Goal: Information Seeking & Learning: Compare options

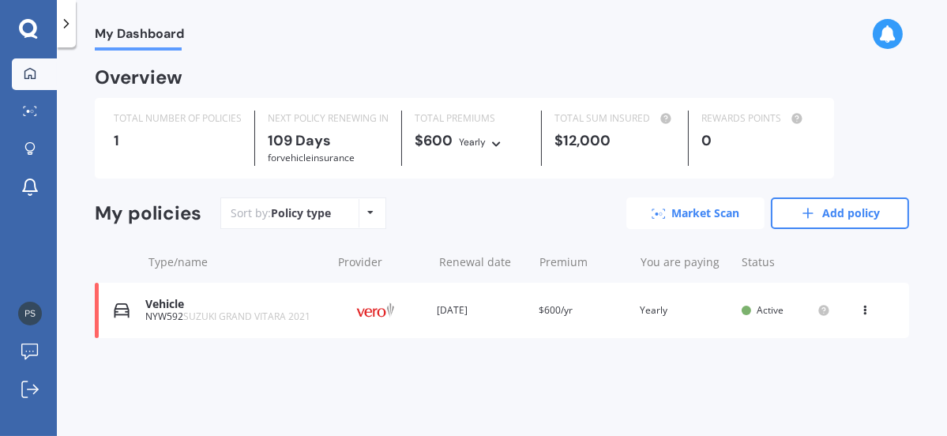
click at [690, 213] on link "Market Scan" at bounding box center [696, 214] width 138 height 32
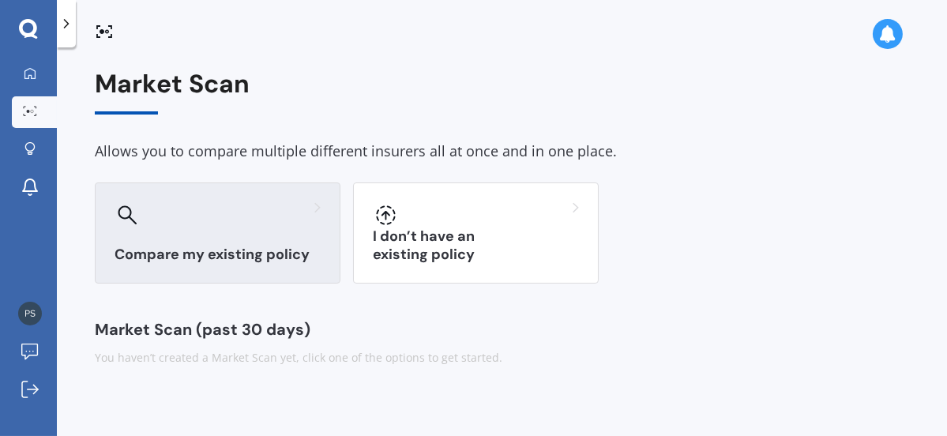
click at [229, 254] on h3 "Compare my existing policy" at bounding box center [218, 255] width 206 height 18
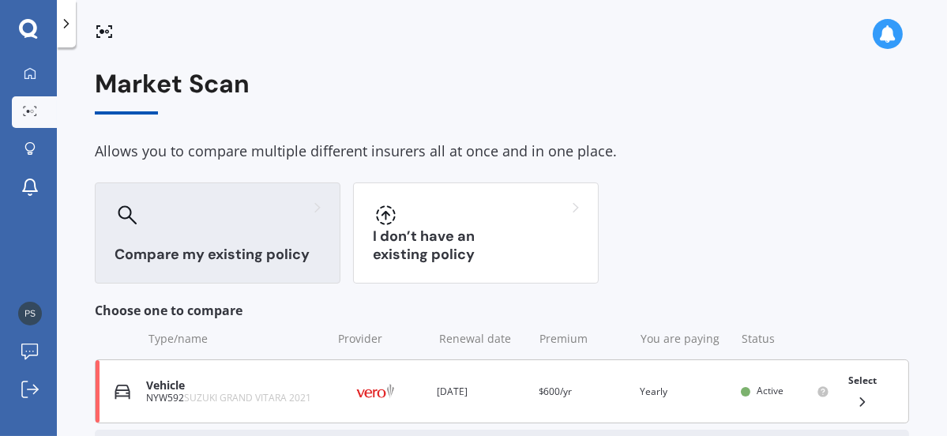
click at [171, 387] on div "Vehicle" at bounding box center [234, 385] width 177 height 13
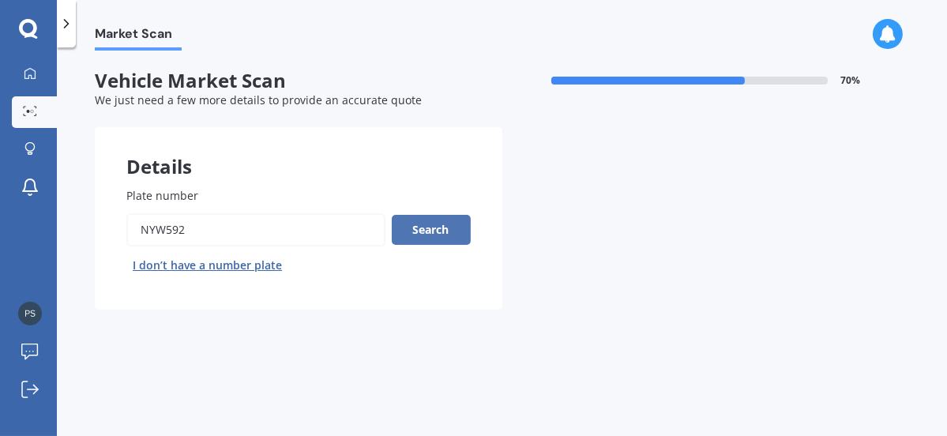
click at [429, 224] on button "Search" at bounding box center [431, 230] width 79 height 30
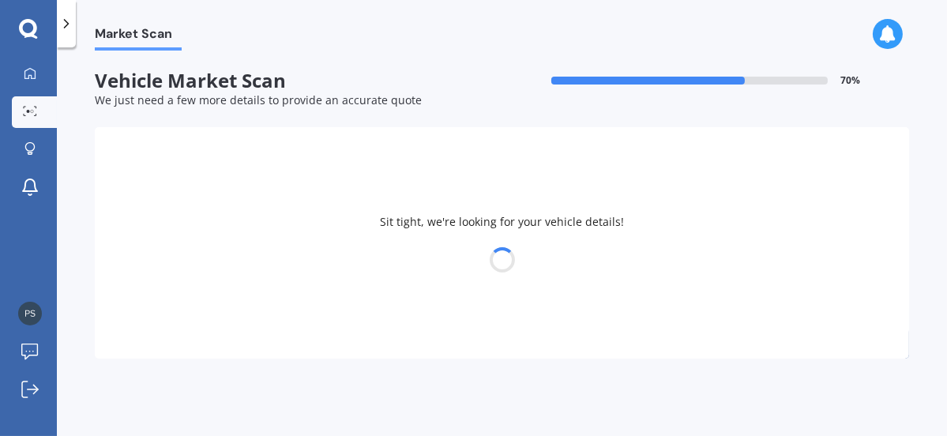
select select "14"
select select "07"
select select "1946"
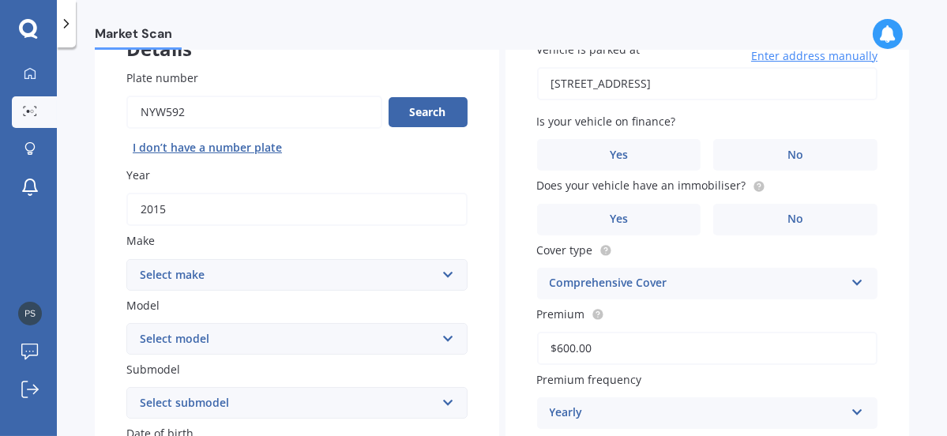
scroll to position [119, 0]
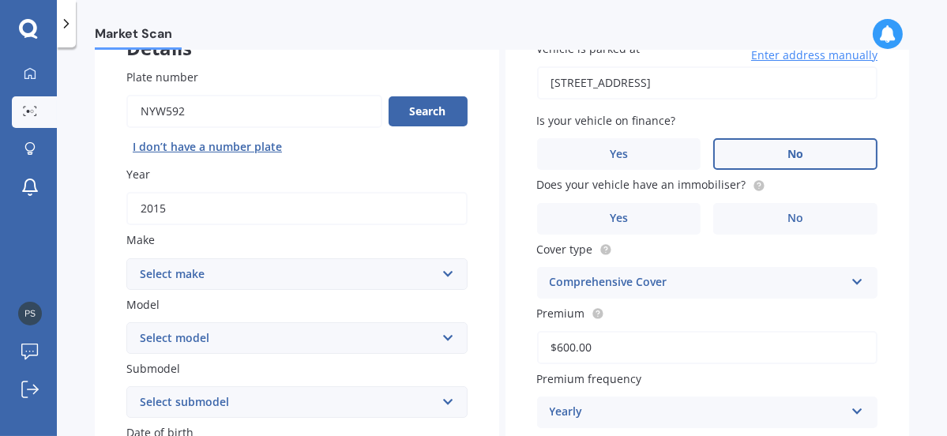
click at [789, 149] on span "No" at bounding box center [796, 154] width 16 height 13
click at [0, 0] on input "No" at bounding box center [0, 0] width 0 height 0
click at [789, 212] on span "No" at bounding box center [796, 218] width 16 height 13
click at [0, 0] on input "No" at bounding box center [0, 0] width 0 height 0
click at [646, 280] on div "Comprehensive Cover" at bounding box center [697, 282] width 295 height 19
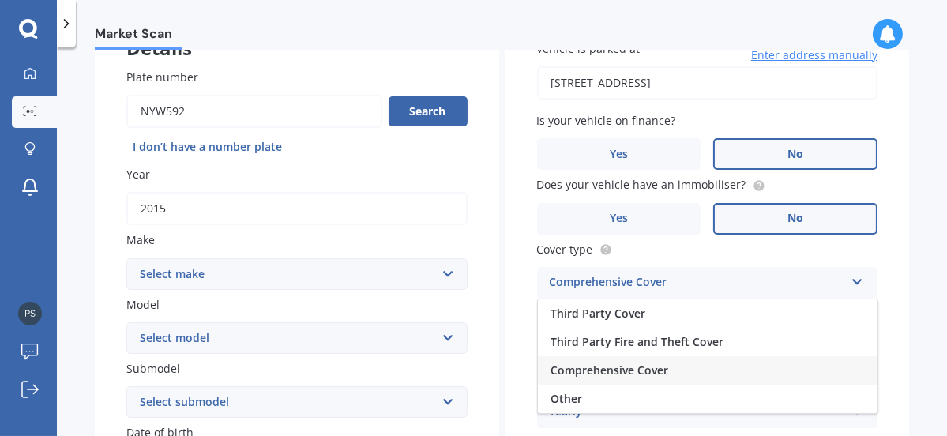
click at [615, 366] on span "Comprehensive Cover" at bounding box center [610, 370] width 118 height 15
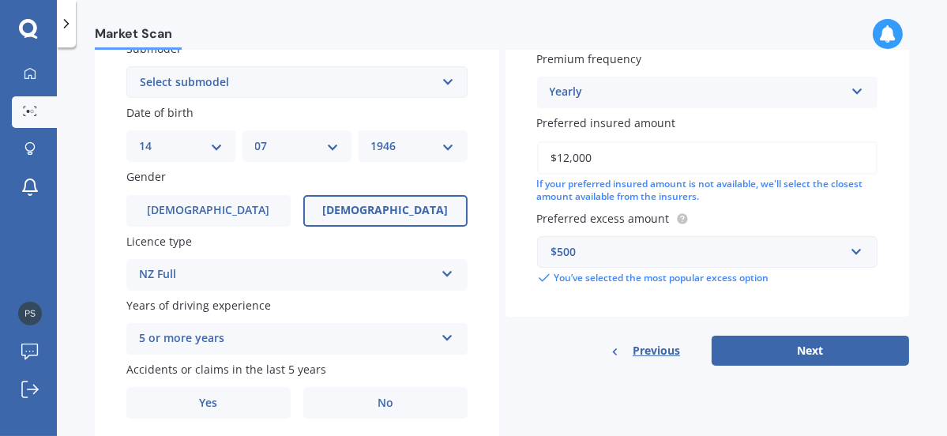
scroll to position [442, 0]
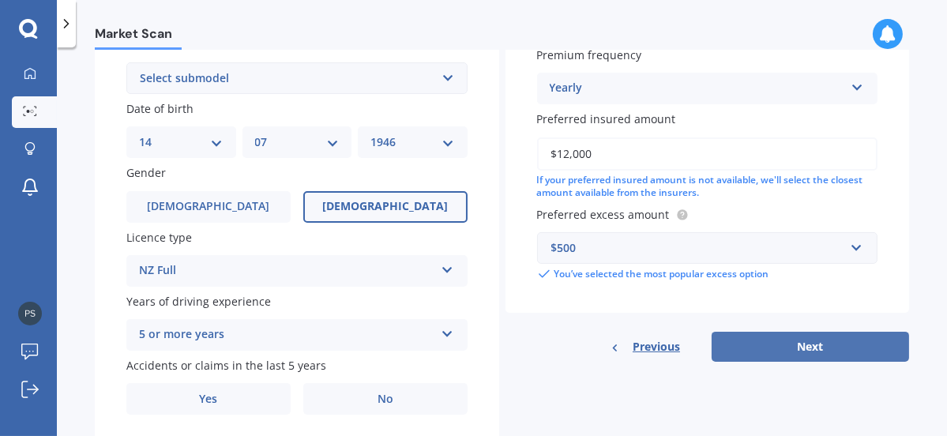
click at [808, 344] on button "Next" at bounding box center [811, 347] width 198 height 30
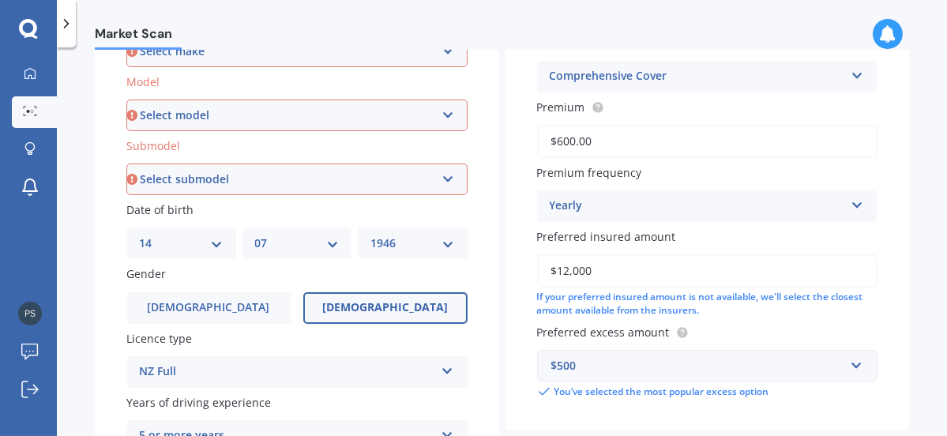
scroll to position [299, 0]
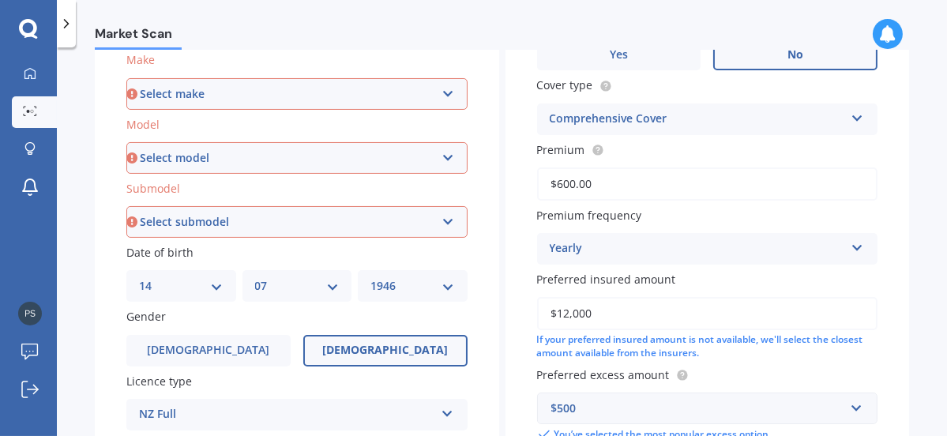
click at [160, 91] on select "Select make AC ALFA ROMEO ASTON [PERSON_NAME] AUDI AUSTIN BEDFORD Bentley BMW B…" at bounding box center [296, 94] width 341 height 32
select select "SUZUKI"
click at [126, 78] on select "Select make AC ALFA ROMEO ASTON [PERSON_NAME] AUDI AUSTIN BEDFORD Bentley BMW B…" at bounding box center [296, 94] width 341 height 32
click at [443, 156] on select "Select model Aerio Alto APV Van Baleno Cappuccino Carry Truck Carry van Celerio…" at bounding box center [296, 158] width 341 height 32
select select "SX4 S-CROSS"
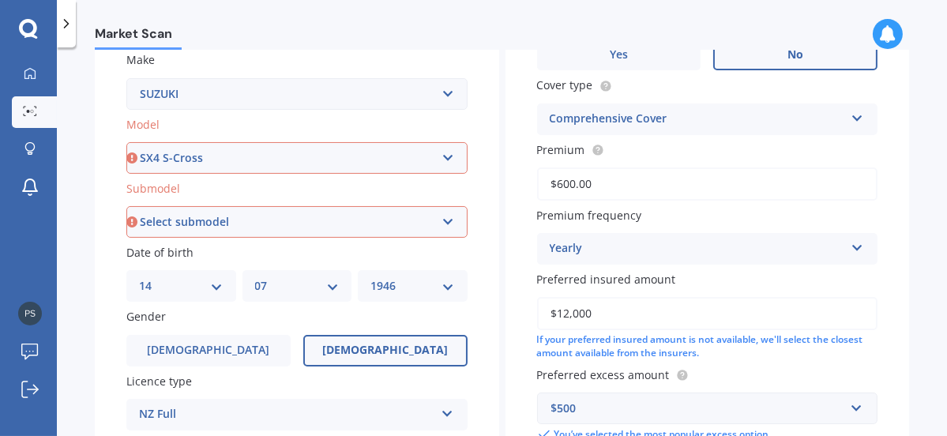
click at [126, 142] on select "Select model Aerio Alto APV Van Baleno Cappuccino Carry Truck Carry van Celerio…" at bounding box center [296, 158] width 341 height 32
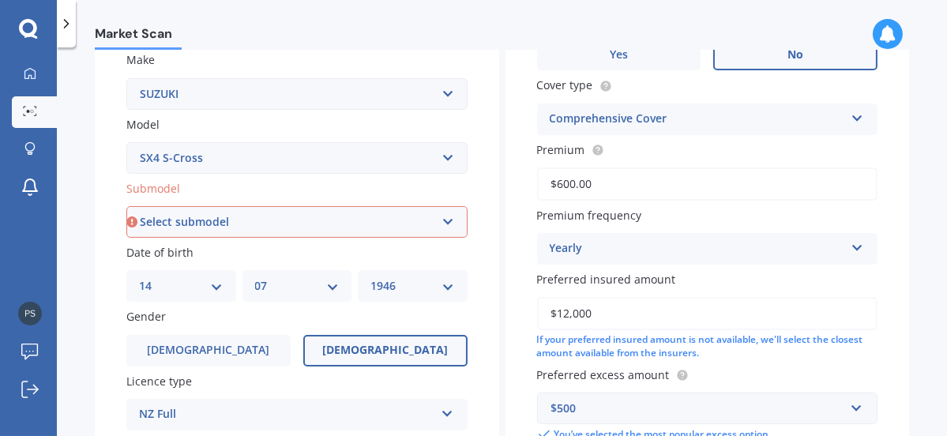
click at [443, 219] on select "Select submodel Ltd Prestige" at bounding box center [296, 222] width 341 height 32
select select "LTD"
click at [126, 206] on select "Select submodel Ltd Prestige" at bounding box center [296, 222] width 341 height 32
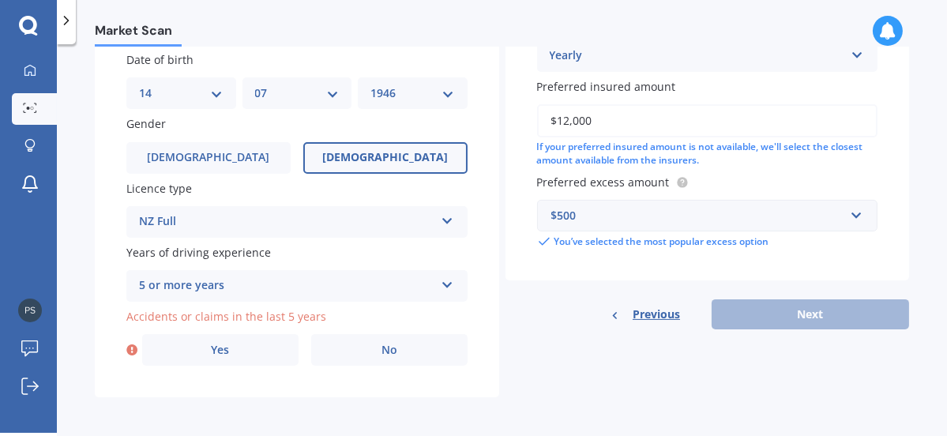
scroll to position [491, 0]
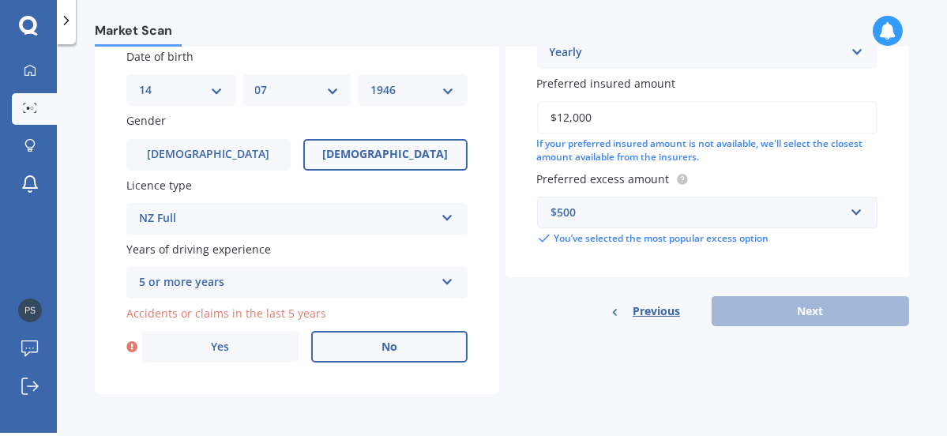
click at [389, 344] on span "No" at bounding box center [390, 347] width 16 height 13
click at [0, 0] on input "No" at bounding box center [0, 0] width 0 height 0
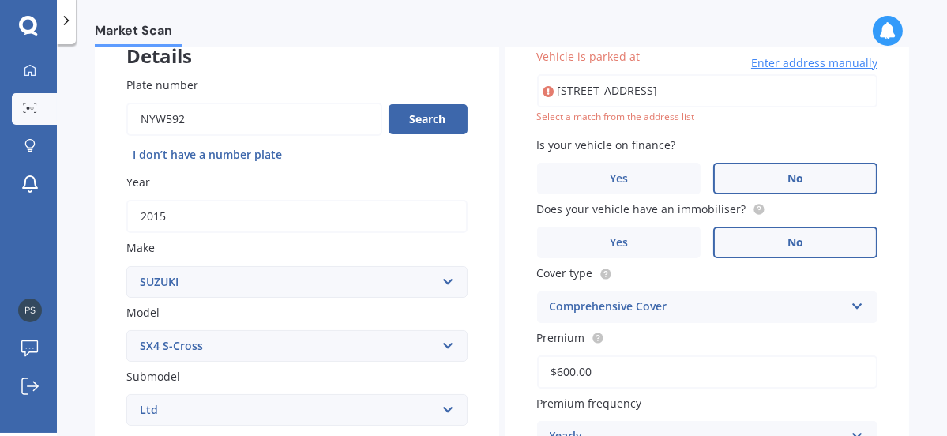
scroll to position [0, 0]
type input "[STREET_ADDRESS]"
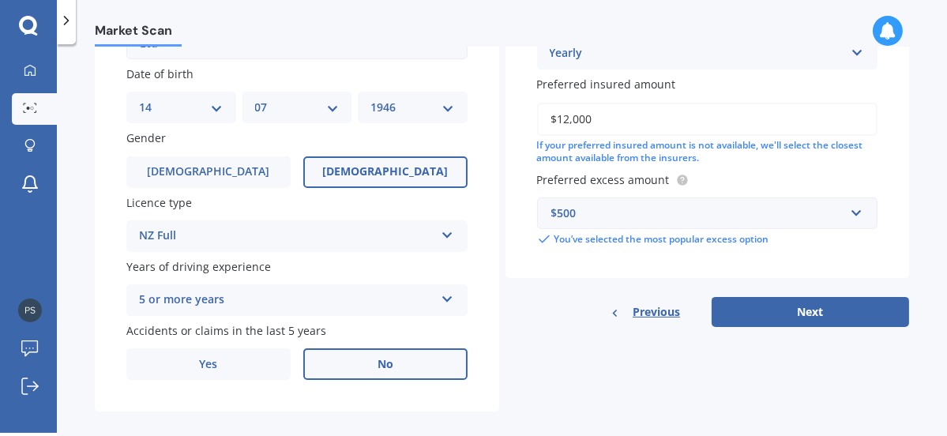
scroll to position [491, 0]
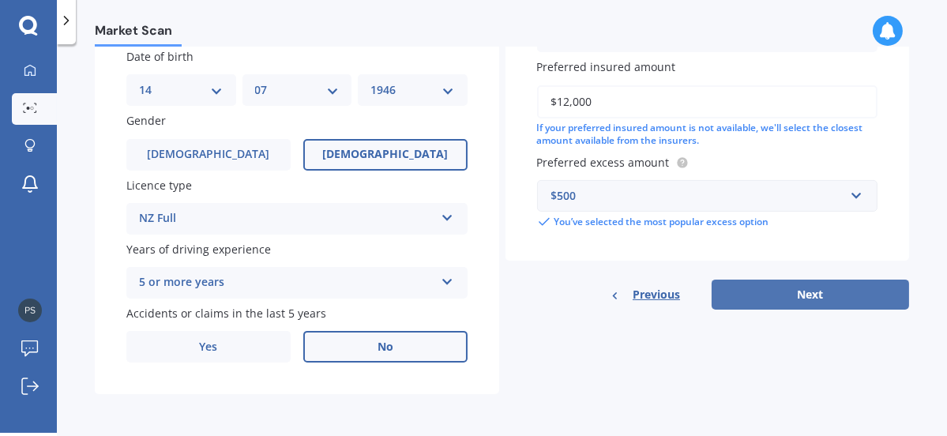
click at [800, 288] on button "Next" at bounding box center [811, 295] width 198 height 30
select select "14"
select select "07"
select select "1946"
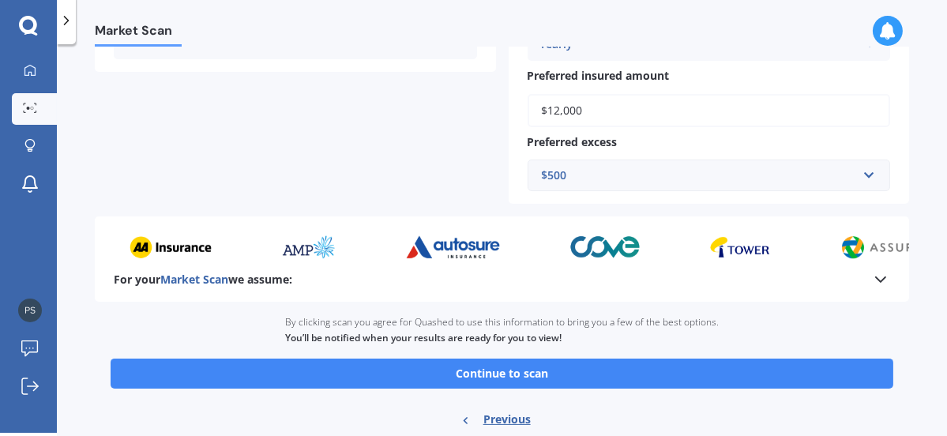
scroll to position [507, 0]
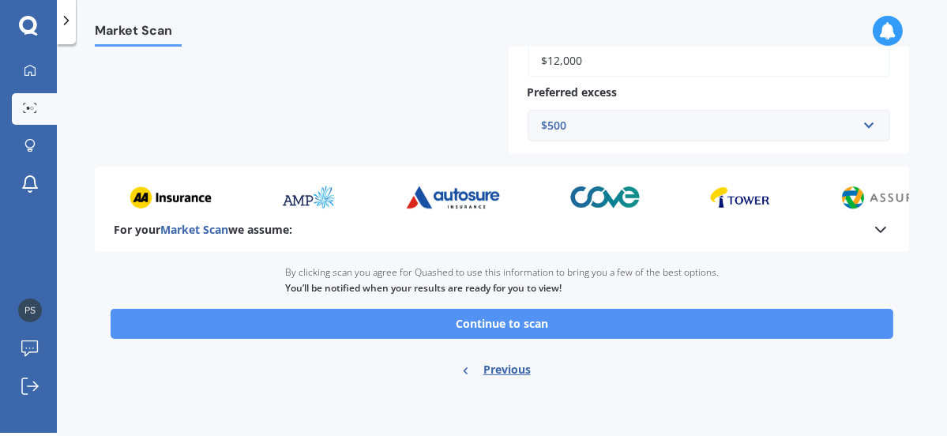
click at [510, 318] on button "Continue to scan" at bounding box center [502, 324] width 783 height 30
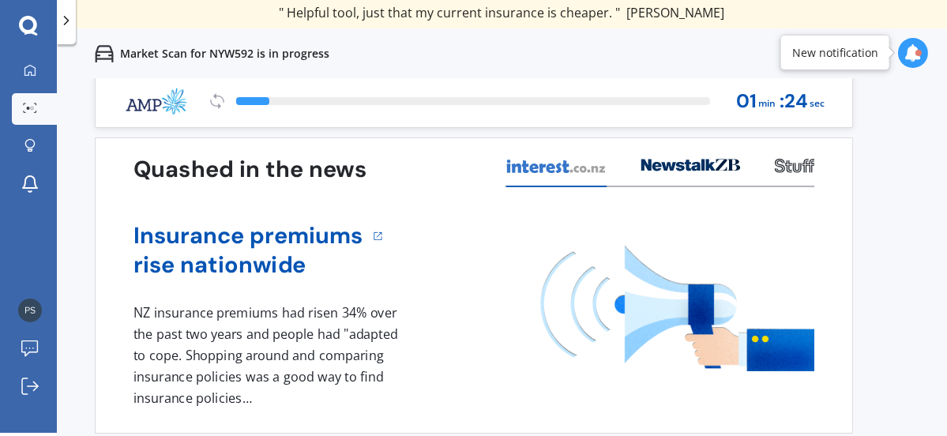
scroll to position [14, 0]
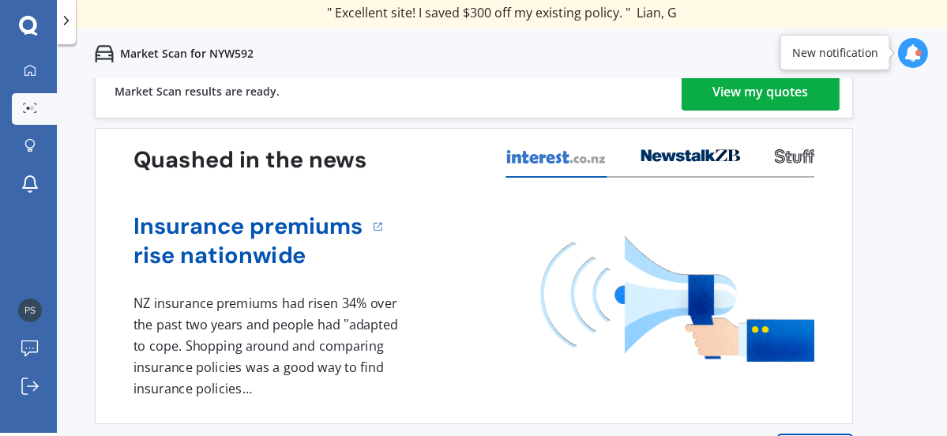
click at [773, 92] on div "View my quotes" at bounding box center [761, 92] width 96 height 38
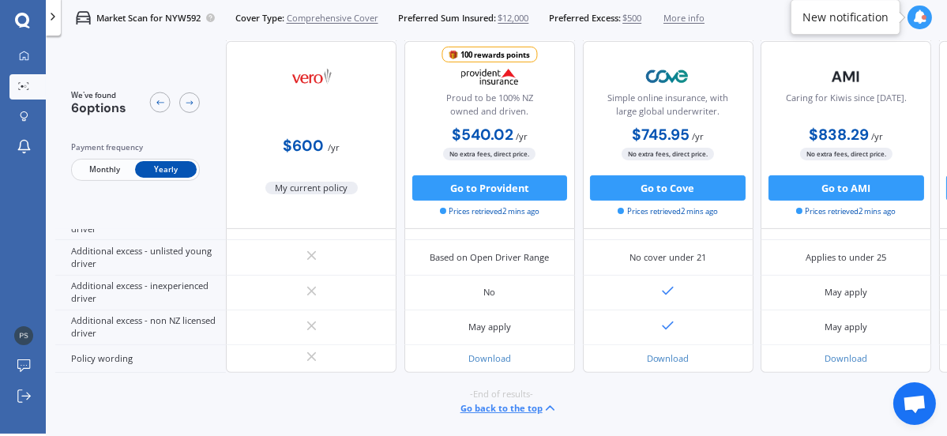
scroll to position [840, 0]
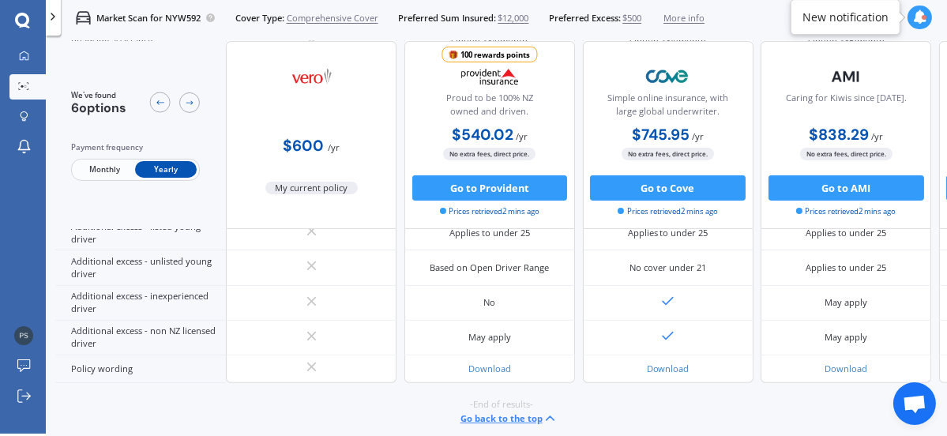
click at [920, 16] on icon at bounding box center [920, 17] width 14 height 14
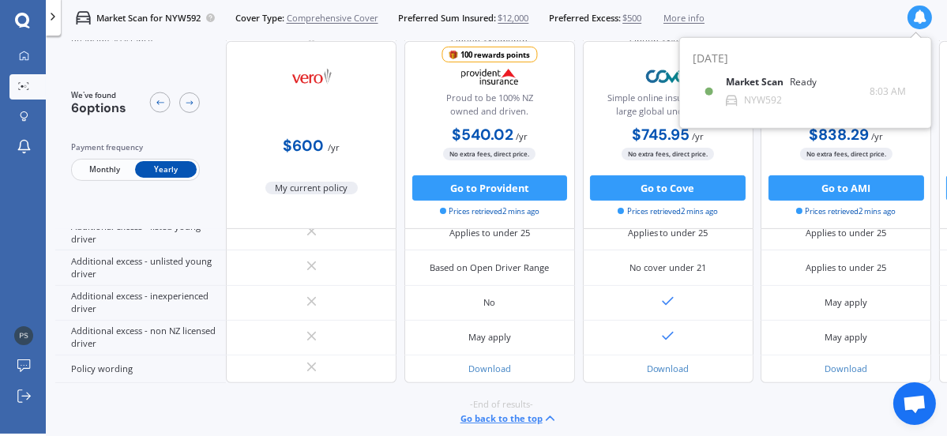
click at [852, 16] on div "Market Scan for NYW592 Cover Type: Comprehensive Cover Preferred Sum Insured: $…" at bounding box center [496, 18] width 901 height 40
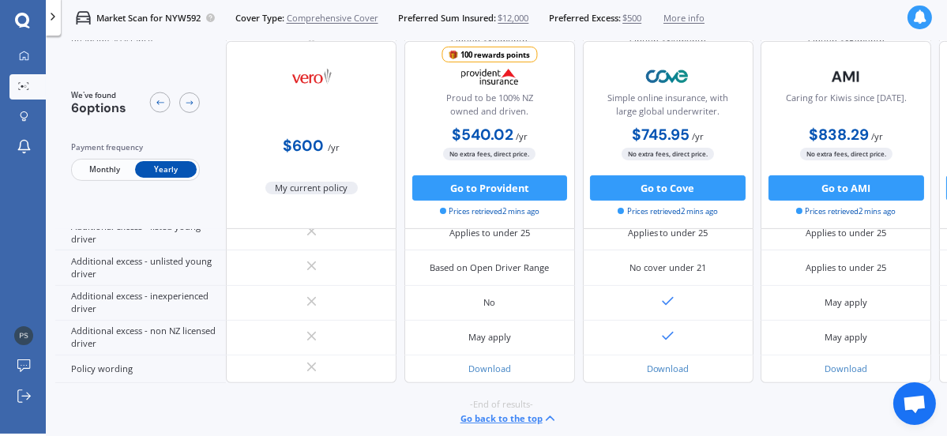
scroll to position [855, 0]
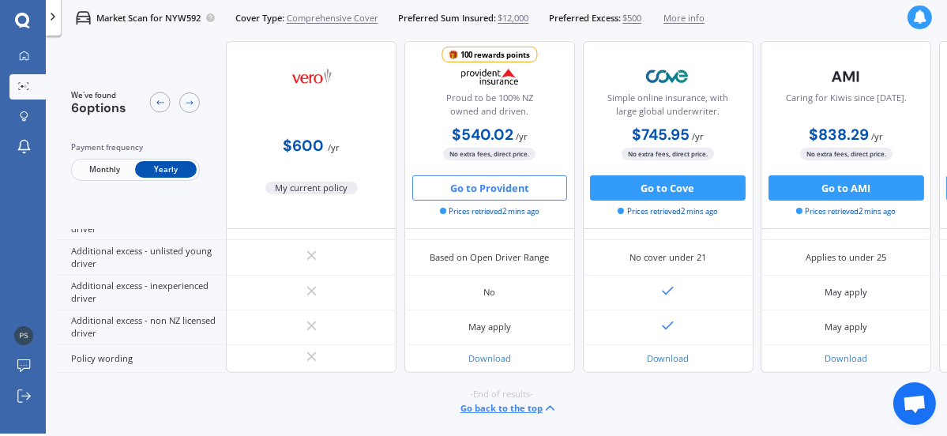
click at [499, 185] on button "Go to Provident" at bounding box center [490, 187] width 156 height 25
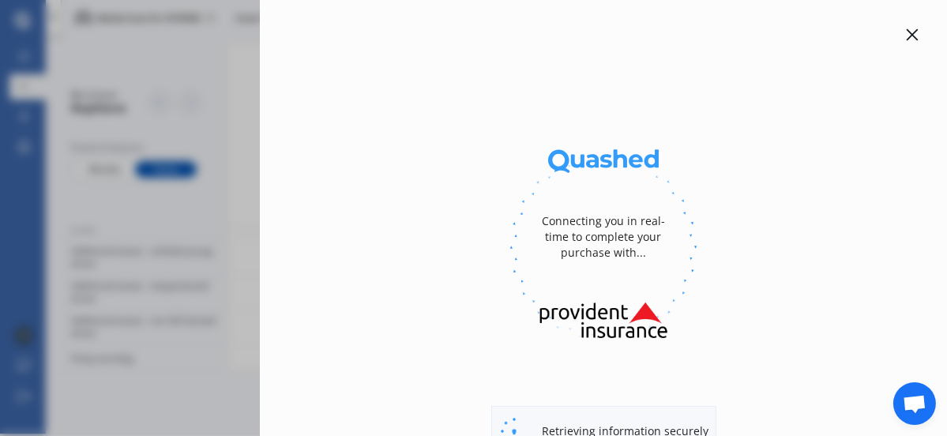
select select "full"
select select "[STREET_ADDRESS]"
select select "SUZUKI"
select select "SX4 S-CROSS"
select select "NO"
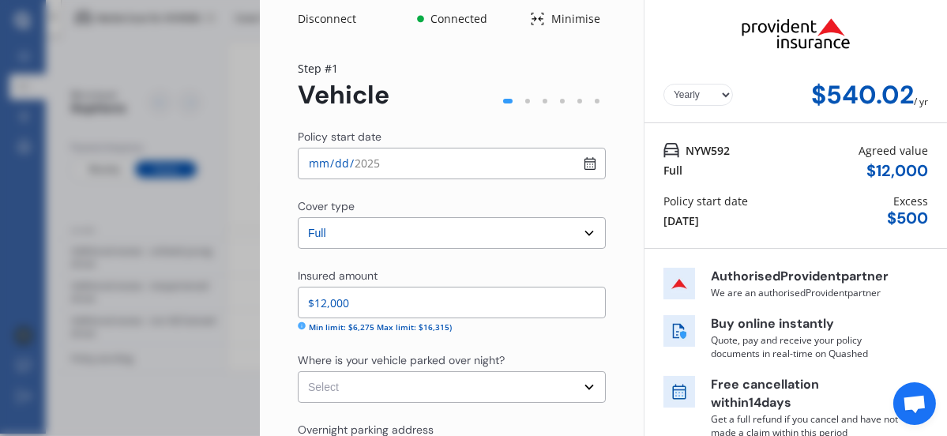
scroll to position [0, 0]
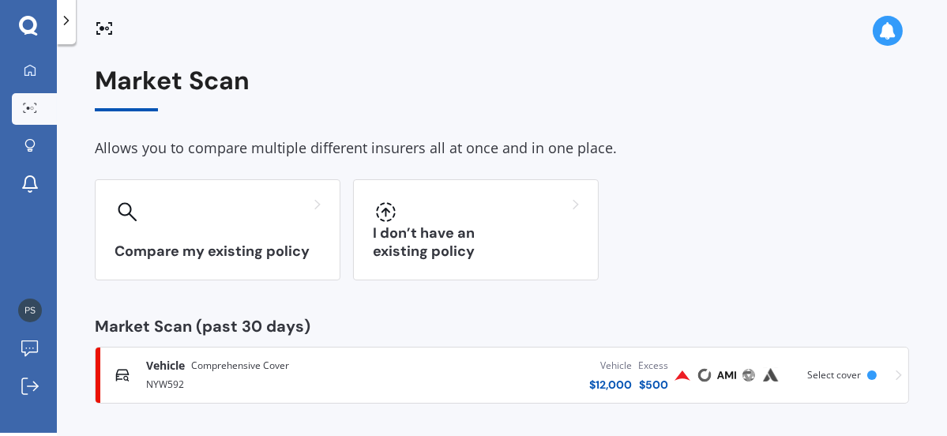
click at [717, 374] on img at bounding box center [726, 375] width 19 height 19
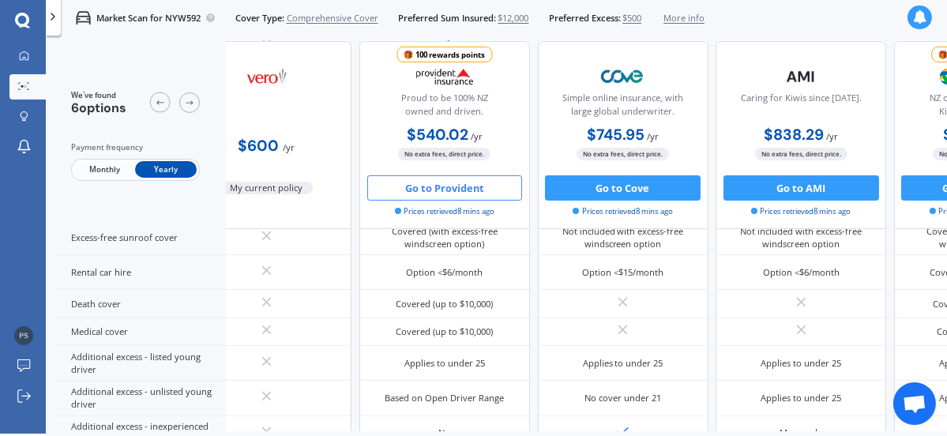
scroll to position [3, 0]
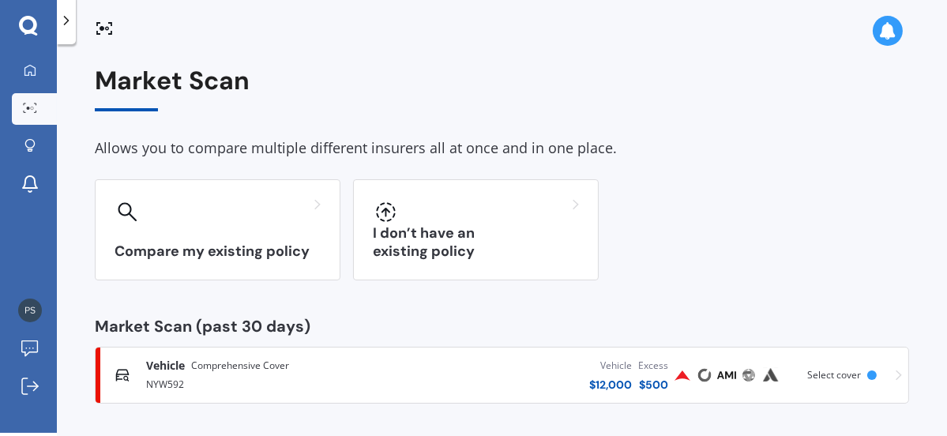
scroll to position [3, 0]
click at [33, 68] on icon at bounding box center [30, 70] width 13 height 13
